Goal: Task Accomplishment & Management: Use online tool/utility

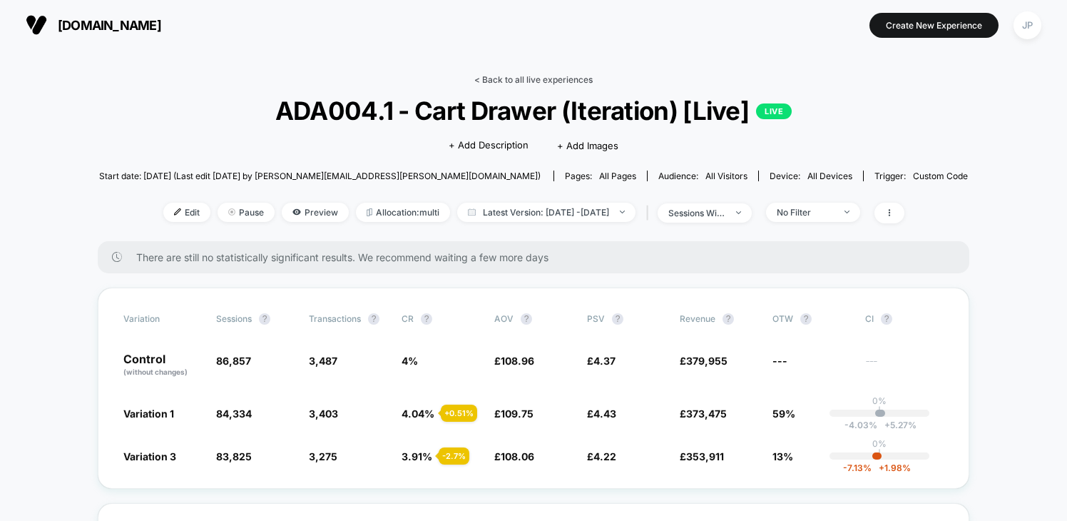
click at [553, 83] on link "< Back to all live experiences" at bounding box center [533, 79] width 118 height 11
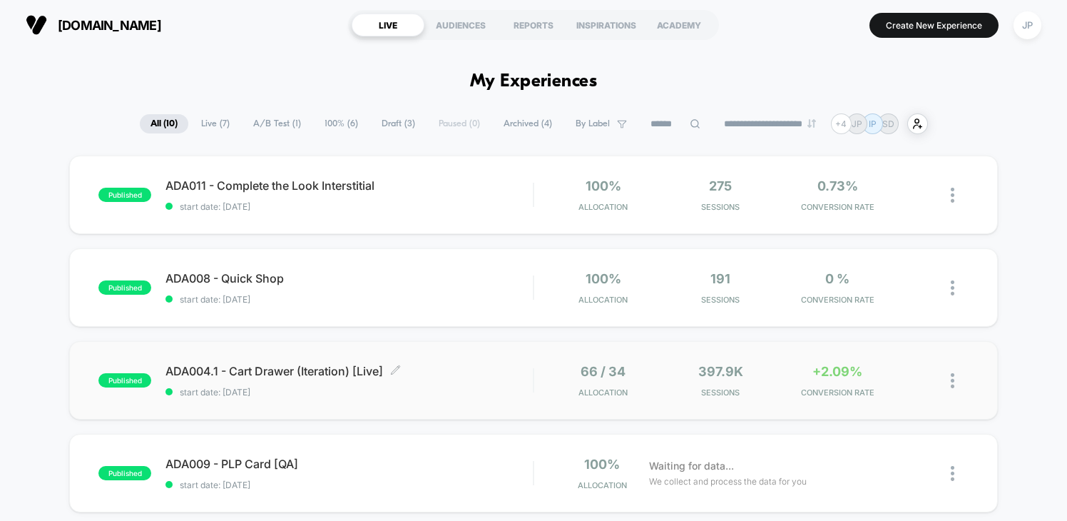
click at [465, 373] on span "ADA004.1 - Cart Drawer (Iteration) [Live] Click to edit experience details" at bounding box center [349, 371] width 367 height 14
